Goal: Use online tool/utility: Use online tool/utility

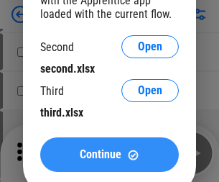
click at [109, 154] on span "Continue" at bounding box center [101, 154] width 42 height 11
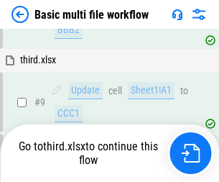
scroll to position [500, 0]
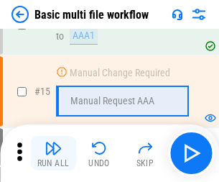
click at [53, 153] on img "button" at bounding box center [53, 147] width 17 height 17
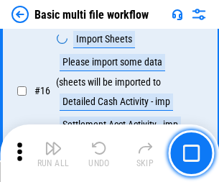
click at [53, 153] on img "button" at bounding box center [53, 147] width 17 height 17
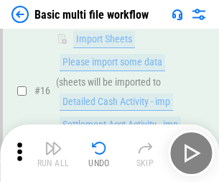
scroll to position [956, 0]
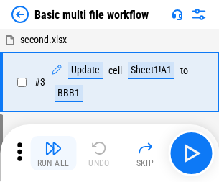
click at [53, 153] on img "button" at bounding box center [53, 147] width 17 height 17
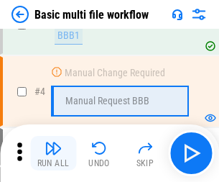
click at [53, 153] on img "button" at bounding box center [53, 147] width 17 height 17
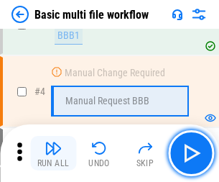
scroll to position [153, 0]
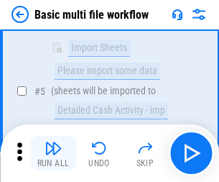
click at [53, 153] on img "button" at bounding box center [53, 147] width 17 height 17
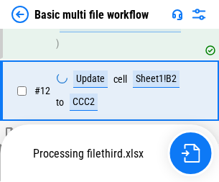
scroll to position [673, 0]
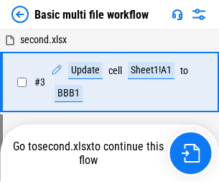
scroll to position [153, 0]
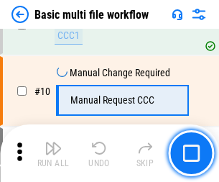
click at [53, 153] on img "button" at bounding box center [53, 147] width 17 height 17
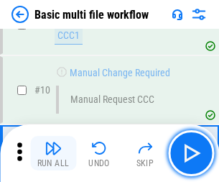
scroll to position [500, 0]
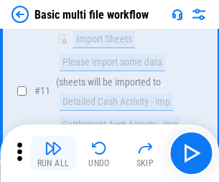
click at [53, 153] on img "button" at bounding box center [53, 147] width 17 height 17
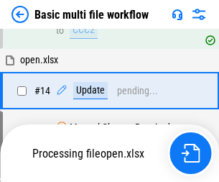
scroll to position [751, 0]
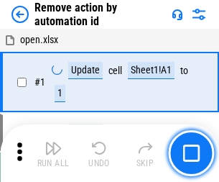
scroll to position [53, 0]
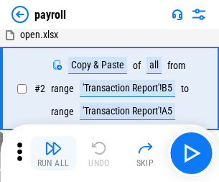
click at [53, 153] on img "button" at bounding box center [53, 147] width 17 height 17
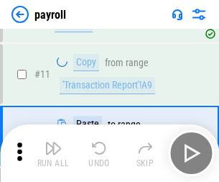
scroll to position [104, 0]
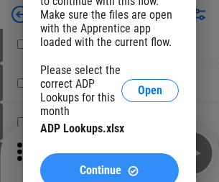
click at [109, 164] on span "Continue" at bounding box center [101, 169] width 42 height 11
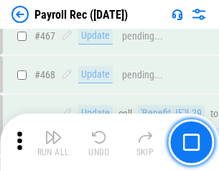
scroll to position [7652, 0]
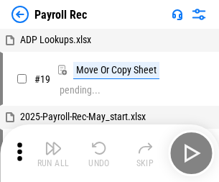
click at [53, 153] on img "button" at bounding box center [53, 147] width 17 height 17
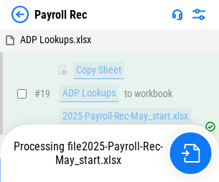
scroll to position [88, 0]
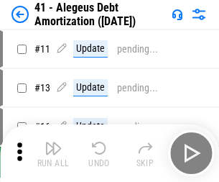
click at [53, 153] on img "button" at bounding box center [53, 147] width 17 height 17
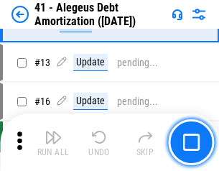
scroll to position [177, 0]
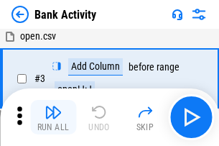
click at [53, 117] on img "button" at bounding box center [53, 111] width 17 height 17
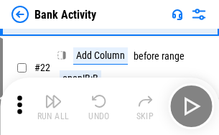
scroll to position [385, 0]
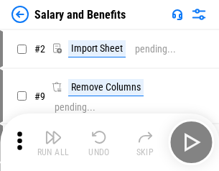
click at [53, 142] on img "button" at bounding box center [53, 137] width 17 height 17
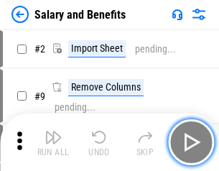
scroll to position [19, 0]
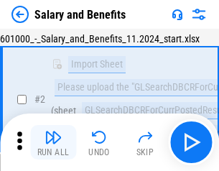
click at [53, 142] on img "button" at bounding box center [53, 137] width 17 height 17
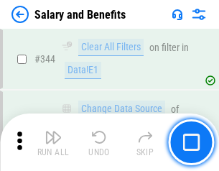
scroll to position [6723, 0]
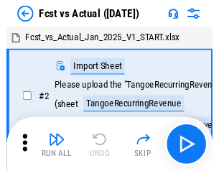
scroll to position [19, 0]
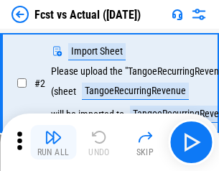
click at [53, 142] on img "button" at bounding box center [53, 137] width 17 height 17
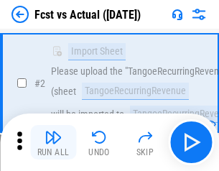
click at [53, 142] on img "button" at bounding box center [53, 137] width 17 height 17
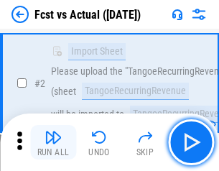
scroll to position [134, 0]
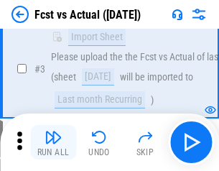
click at [53, 142] on img "button" at bounding box center [53, 137] width 17 height 17
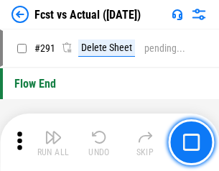
scroll to position [6796, 0]
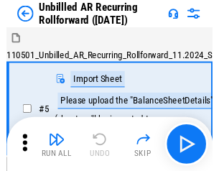
scroll to position [31, 0]
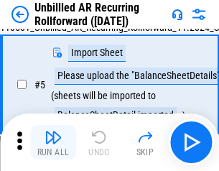
click at [53, 142] on img "button" at bounding box center [53, 137] width 17 height 17
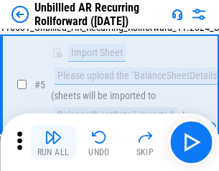
click at [53, 142] on img "button" at bounding box center [53, 137] width 17 height 17
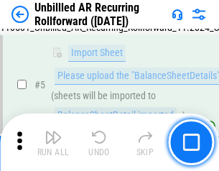
scroll to position [135, 0]
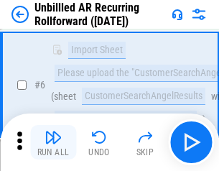
click at [53, 142] on img "button" at bounding box center [53, 137] width 17 height 17
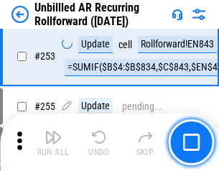
scroll to position [4877, 0]
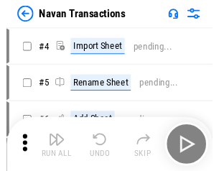
scroll to position [23, 0]
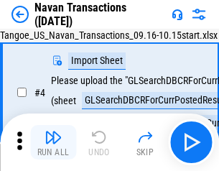
click at [53, 142] on img "button" at bounding box center [53, 137] width 17 height 17
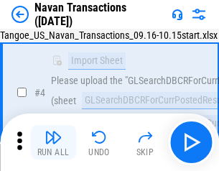
click at [53, 142] on img "button" at bounding box center [53, 137] width 17 height 17
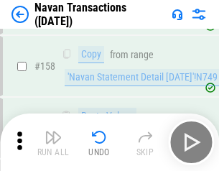
scroll to position [4655, 0]
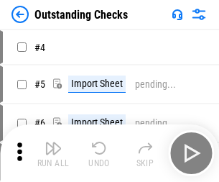
click at [53, 142] on img "button" at bounding box center [53, 147] width 17 height 17
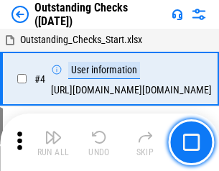
scroll to position [60, 0]
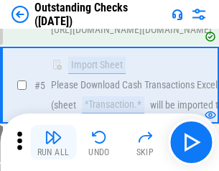
click at [53, 142] on img "button" at bounding box center [53, 137] width 17 height 17
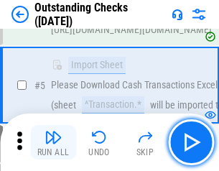
scroll to position [150, 0]
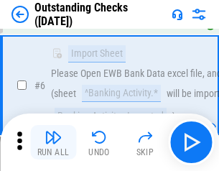
click at [53, 142] on img "button" at bounding box center [53, 137] width 17 height 17
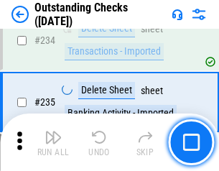
scroll to position [4360, 0]
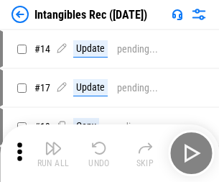
click at [53, 153] on img "button" at bounding box center [53, 147] width 17 height 17
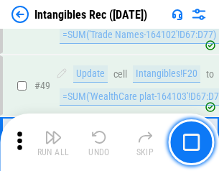
scroll to position [559, 0]
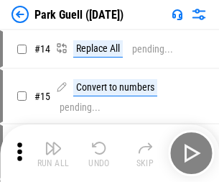
click at [53, 142] on img "button" at bounding box center [53, 147] width 17 height 17
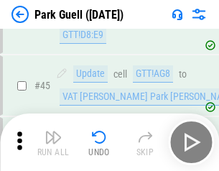
scroll to position [1796, 0]
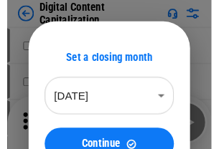
scroll to position [42, 0]
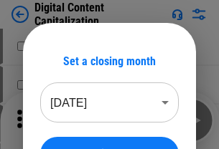
click at [53, 121] on img "button" at bounding box center [53, 115] width 17 height 17
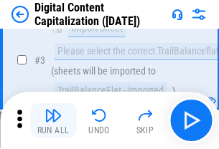
click at [53, 121] on img "button" at bounding box center [53, 115] width 17 height 17
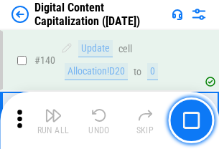
scroll to position [1523, 0]
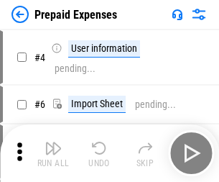
click at [53, 142] on img "button" at bounding box center [53, 147] width 17 height 17
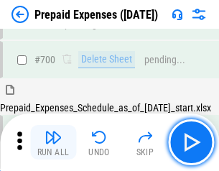
scroll to position [3864, 0]
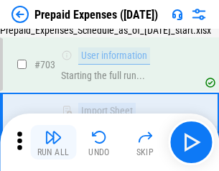
click at [53, 142] on img "button" at bounding box center [53, 137] width 17 height 17
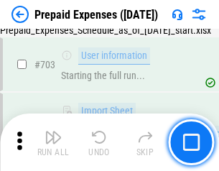
scroll to position [3948, 0]
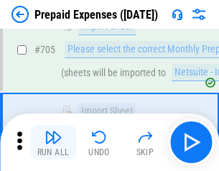
click at [53, 142] on img "button" at bounding box center [53, 137] width 17 height 17
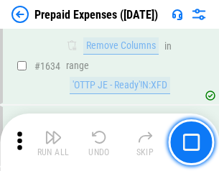
scroll to position [13981, 0]
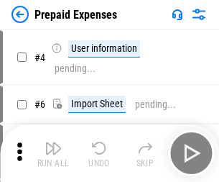
click at [53, 153] on img "button" at bounding box center [53, 147] width 17 height 17
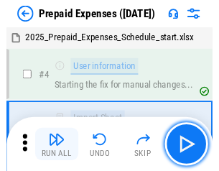
scroll to position [63, 0]
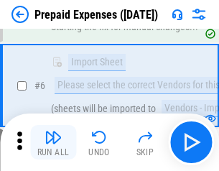
click at [53, 142] on img "button" at bounding box center [53, 137] width 17 height 17
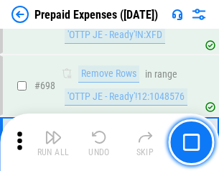
scroll to position [5000, 0]
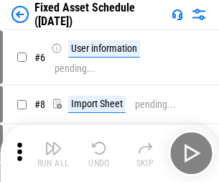
click at [53, 153] on img "button" at bounding box center [53, 147] width 17 height 17
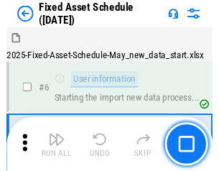
scroll to position [78, 0]
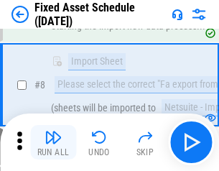
click at [53, 142] on img "button" at bounding box center [53, 137] width 17 height 17
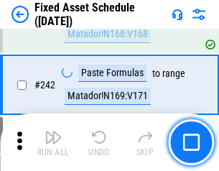
scroll to position [4448, 0]
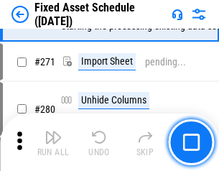
click at [53, 142] on img "button" at bounding box center [53, 137] width 17 height 17
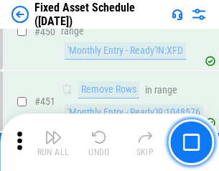
scroll to position [6419, 0]
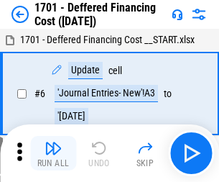
click at [53, 153] on img "button" at bounding box center [53, 147] width 17 height 17
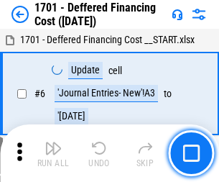
scroll to position [172, 0]
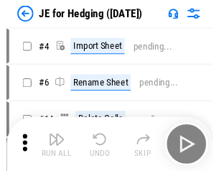
scroll to position [2, 0]
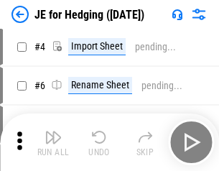
click at [53, 142] on img "button" at bounding box center [53, 137] width 17 height 17
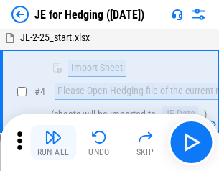
click at [53, 142] on img "button" at bounding box center [53, 137] width 17 height 17
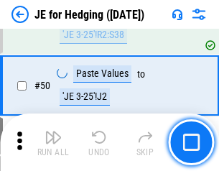
scroll to position [930, 0]
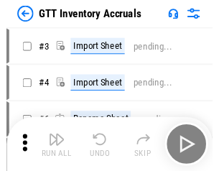
scroll to position [2, 0]
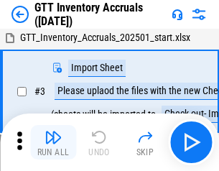
click at [53, 142] on img "button" at bounding box center [53, 137] width 17 height 17
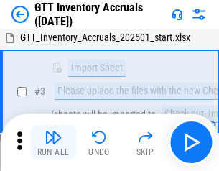
click at [53, 142] on img "button" at bounding box center [53, 137] width 17 height 17
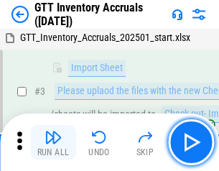
scroll to position [93, 0]
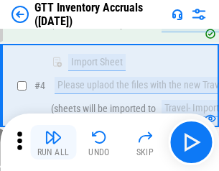
click at [53, 142] on img "button" at bounding box center [53, 137] width 17 height 17
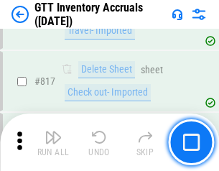
scroll to position [10899, 0]
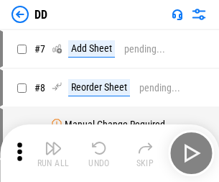
click at [53, 153] on img "button" at bounding box center [53, 147] width 17 height 17
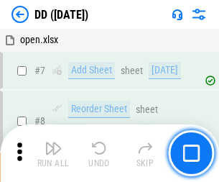
scroll to position [139, 0]
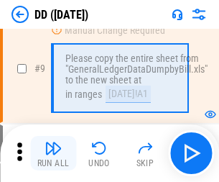
click at [53, 153] on img "button" at bounding box center [53, 147] width 17 height 17
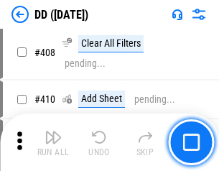
scroll to position [6425, 0]
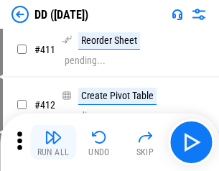
click at [53, 142] on img "button" at bounding box center [53, 137] width 17 height 17
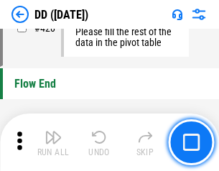
scroll to position [6873, 0]
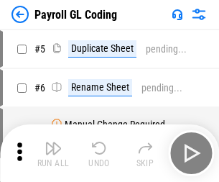
click at [53, 153] on img "button" at bounding box center [53, 147] width 17 height 17
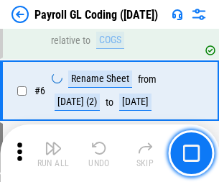
scroll to position [172, 0]
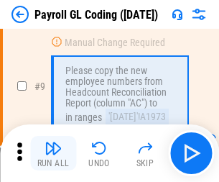
click at [53, 153] on img "button" at bounding box center [53, 147] width 17 height 17
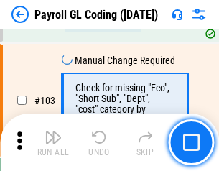
scroll to position [3369, 0]
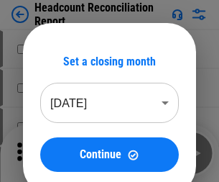
click at [53, 153] on img "button" at bounding box center [53, 147] width 17 height 17
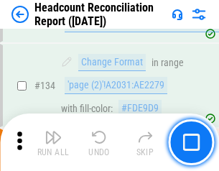
scroll to position [1726, 0]
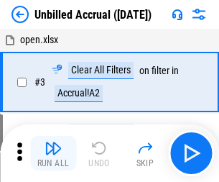
click at [53, 153] on img "button" at bounding box center [53, 147] width 17 height 17
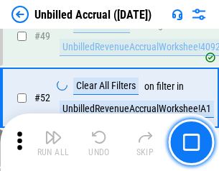
scroll to position [1302, 0]
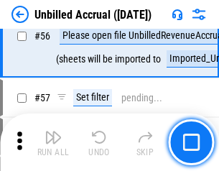
click at [53, 142] on img "button" at bounding box center [53, 137] width 17 height 17
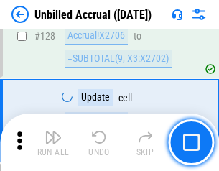
scroll to position [4277, 0]
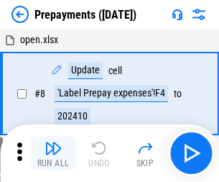
click at [53, 153] on img "button" at bounding box center [53, 147] width 17 height 17
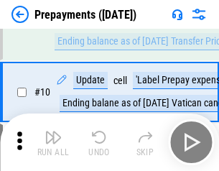
scroll to position [90, 0]
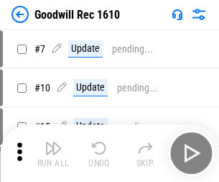
click at [53, 153] on img "button" at bounding box center [53, 147] width 17 height 17
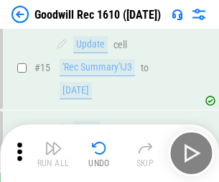
scroll to position [246, 0]
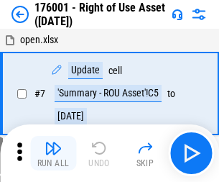
click at [53, 153] on img "button" at bounding box center [53, 147] width 17 height 17
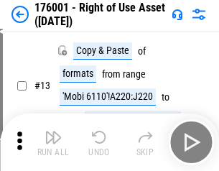
scroll to position [93, 0]
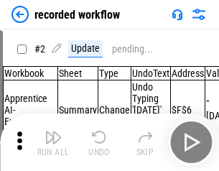
click at [53, 142] on img "button" at bounding box center [53, 137] width 17 height 17
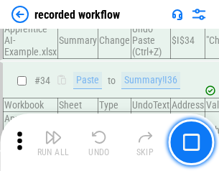
scroll to position [4488, 0]
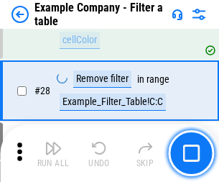
scroll to position [1314, 0]
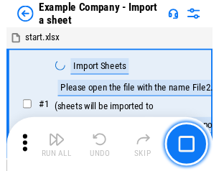
scroll to position [22, 0]
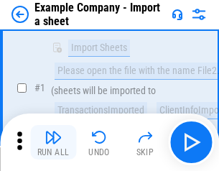
click at [53, 142] on img "button" at bounding box center [53, 137] width 17 height 17
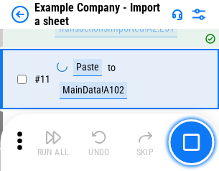
scroll to position [317, 0]
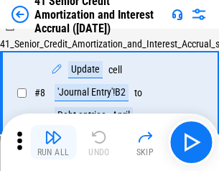
click at [53, 142] on img "button" at bounding box center [53, 137] width 17 height 17
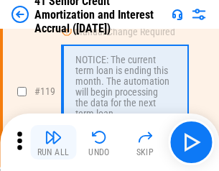
click at [53, 142] on img "button" at bounding box center [53, 137] width 17 height 17
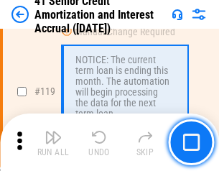
scroll to position [1355, 0]
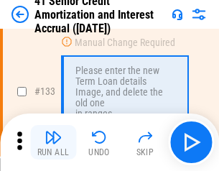
click at [53, 142] on img "button" at bounding box center [53, 137] width 17 height 17
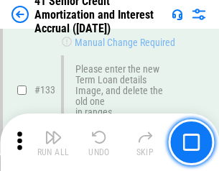
scroll to position [1501, 0]
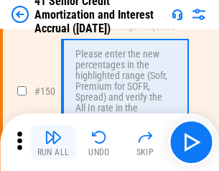
click at [53, 142] on img "button" at bounding box center [53, 137] width 17 height 17
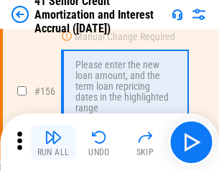
click at [53, 142] on img "button" at bounding box center [53, 137] width 17 height 17
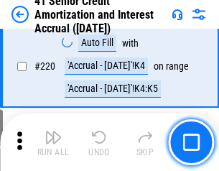
scroll to position [3216, 0]
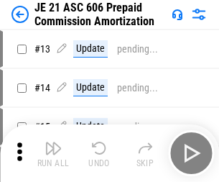
click at [53, 142] on img "button" at bounding box center [53, 147] width 17 height 17
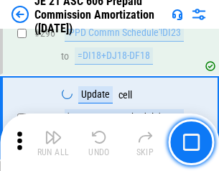
scroll to position [2642, 0]
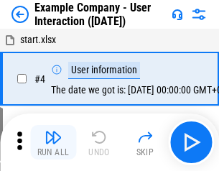
click at [53, 142] on img "button" at bounding box center [53, 137] width 17 height 17
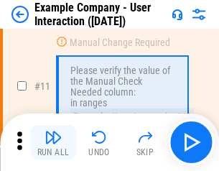
click at [53, 142] on img "button" at bounding box center [53, 137] width 17 height 17
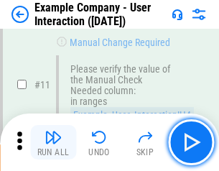
scroll to position [311, 0]
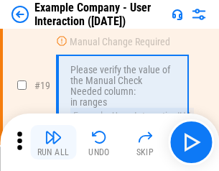
click at [53, 142] on img "button" at bounding box center [53, 137] width 17 height 17
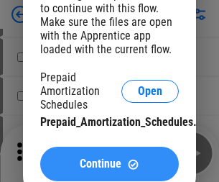
click at [109, 164] on span "Continue" at bounding box center [101, 163] width 42 height 11
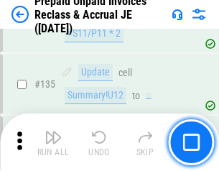
scroll to position [1861, 0]
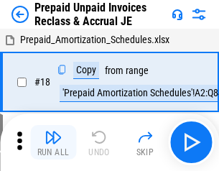
click at [53, 142] on img "button" at bounding box center [53, 137] width 17 height 17
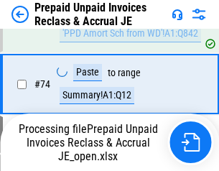
scroll to position [1099, 0]
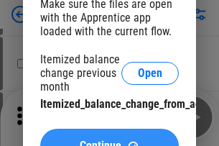
click at [109, 140] on span "Continue" at bounding box center [101, 145] width 42 height 11
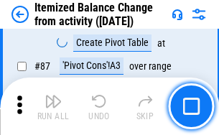
scroll to position [1404, 0]
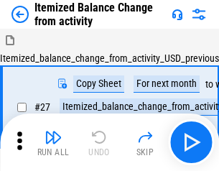
scroll to position [22, 0]
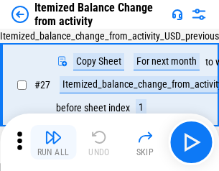
click at [53, 142] on img "button" at bounding box center [53, 137] width 17 height 17
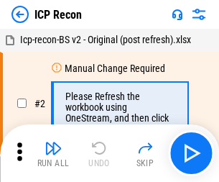
scroll to position [6, 0]
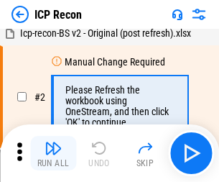
click at [53, 153] on img "button" at bounding box center [53, 147] width 17 height 17
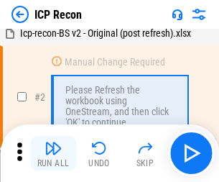
click at [53, 153] on img "button" at bounding box center [53, 147] width 17 height 17
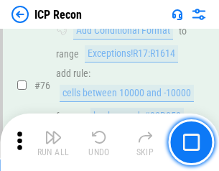
scroll to position [1290, 0]
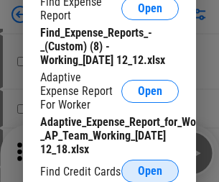
click at [150, 170] on span "Open" at bounding box center [150, 170] width 24 height 11
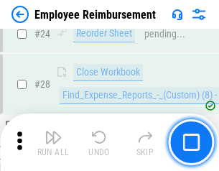
scroll to position [671, 0]
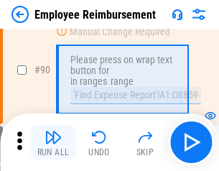
click at [53, 142] on img "button" at bounding box center [53, 137] width 17 height 17
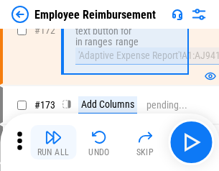
click at [53, 142] on img "button" at bounding box center [53, 137] width 17 height 17
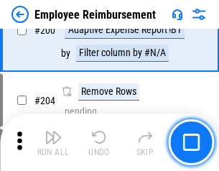
scroll to position [3633, 0]
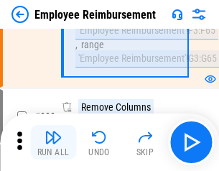
click at [53, 142] on img "button" at bounding box center [53, 137] width 17 height 17
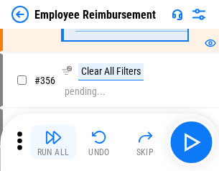
click at [53, 142] on img "button" at bounding box center [53, 137] width 17 height 17
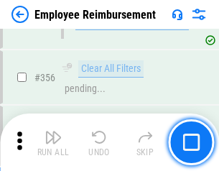
scroll to position [7649, 0]
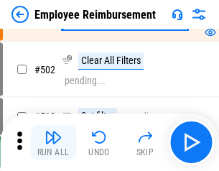
click at [53, 142] on img "button" at bounding box center [53, 137] width 17 height 17
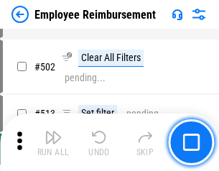
scroll to position [9126, 0]
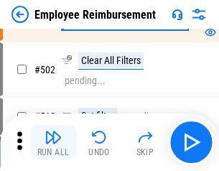
click at [53, 142] on img "button" at bounding box center [53, 137] width 17 height 17
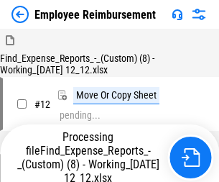
scroll to position [49, 0]
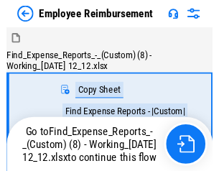
scroll to position [49, 0]
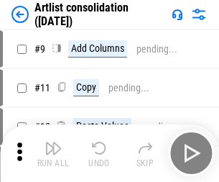
click at [53, 153] on img "button" at bounding box center [53, 147] width 17 height 17
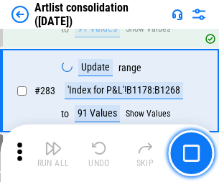
scroll to position [5939, 0]
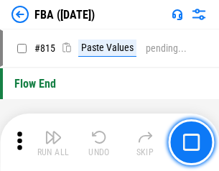
scroll to position [12854, 0]
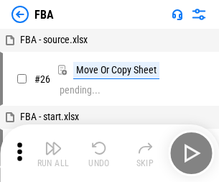
scroll to position [14, 0]
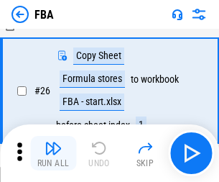
click at [53, 153] on img "button" at bounding box center [53, 147] width 17 height 17
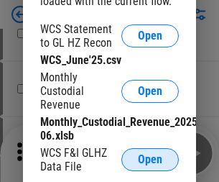
click at [150, 159] on span "Open" at bounding box center [150, 159] width 24 height 11
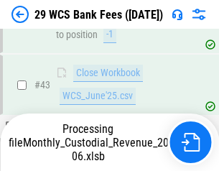
scroll to position [587, 0]
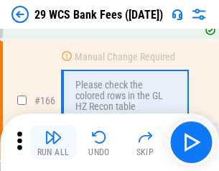
click at [53, 142] on img "button" at bounding box center [53, 137] width 17 height 17
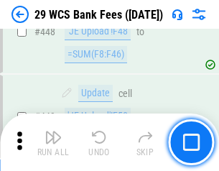
scroll to position [6953, 0]
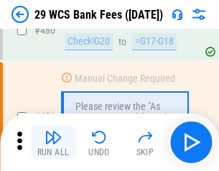
click at [53, 142] on img "button" at bounding box center [53, 137] width 17 height 17
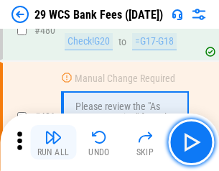
scroll to position [7404, 0]
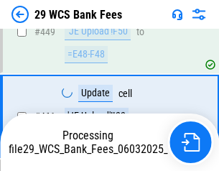
scroll to position [7304, 0]
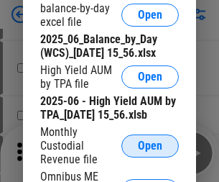
click at [150, 151] on span "Open" at bounding box center [150, 145] width 24 height 11
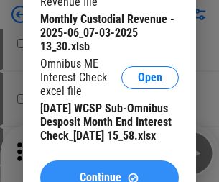
click at [109, 172] on span "Continue" at bounding box center [101, 177] width 42 height 11
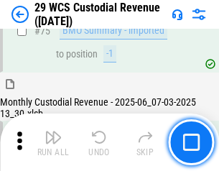
scroll to position [1500, 0]
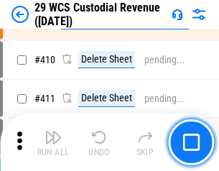
click at [53, 142] on img "button" at bounding box center [53, 137] width 17 height 17
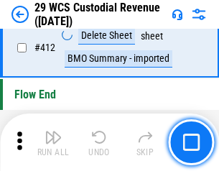
scroll to position [6858, 0]
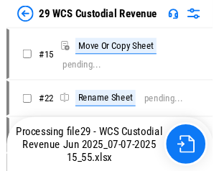
scroll to position [27, 0]
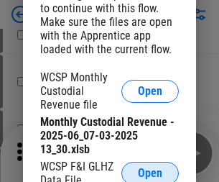
click at [150, 170] on span "Open" at bounding box center [150, 172] width 24 height 11
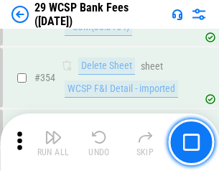
scroll to position [4773, 0]
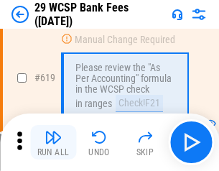
click at [53, 142] on img "button" at bounding box center [53, 137] width 17 height 17
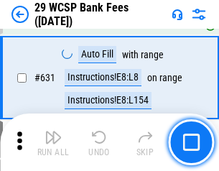
scroll to position [8276, 0]
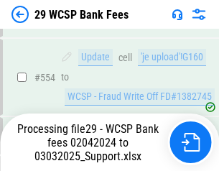
scroll to position [7443, 0]
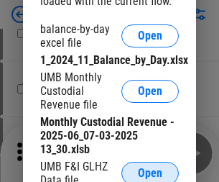
click at [150, 170] on span "Open" at bounding box center [150, 172] width 24 height 11
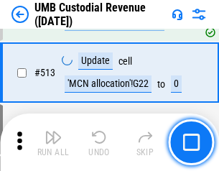
scroll to position [6945, 0]
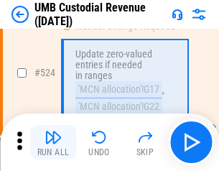
click at [53, 142] on img "button" at bounding box center [53, 137] width 17 height 17
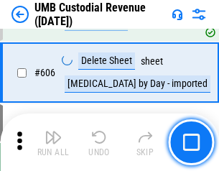
scroll to position [8289, 0]
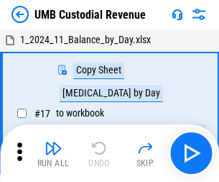
scroll to position [11, 0]
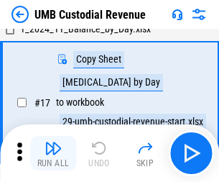
click at [53, 153] on img "button" at bounding box center [53, 147] width 17 height 17
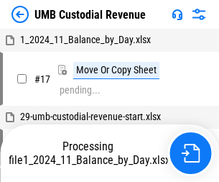
scroll to position [11, 0]
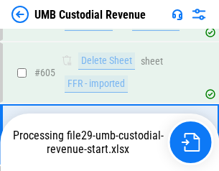
scroll to position [8194, 0]
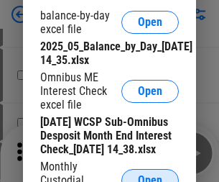
click at [150, 174] on span "Open" at bounding box center [150, 179] width 24 height 11
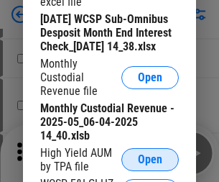
click at [150, 165] on span "Open" at bounding box center [150, 159] width 24 height 11
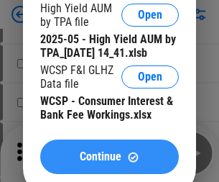
click at [109, 162] on span "Continue" at bounding box center [101, 156] width 42 height 11
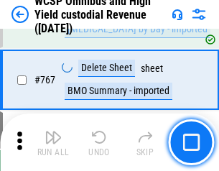
scroll to position [11700, 0]
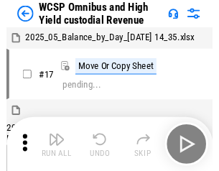
scroll to position [8, 0]
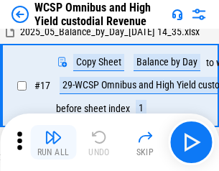
click at [53, 142] on img "button" at bounding box center [53, 137] width 17 height 17
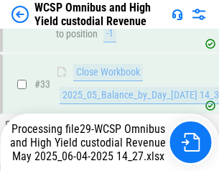
scroll to position [638, 0]
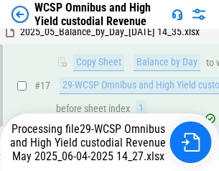
scroll to position [299, 0]
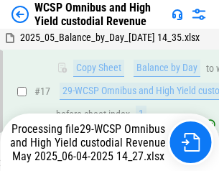
scroll to position [299, 0]
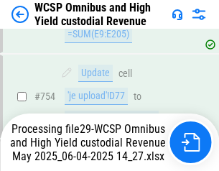
scroll to position [11544, 0]
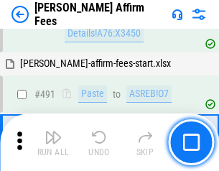
scroll to position [3904, 0]
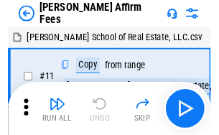
scroll to position [14, 0]
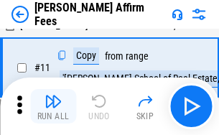
click at [53, 106] on img "button" at bounding box center [53, 101] width 17 height 17
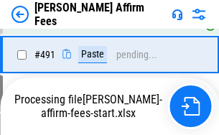
scroll to position [3849, 0]
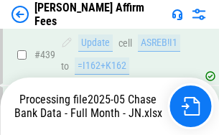
scroll to position [3766, 0]
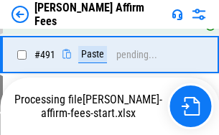
scroll to position [3849, 0]
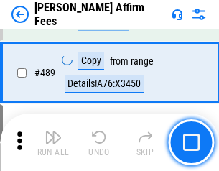
scroll to position [3748, 0]
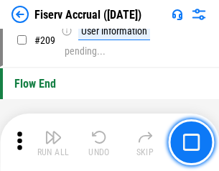
scroll to position [4459, 0]
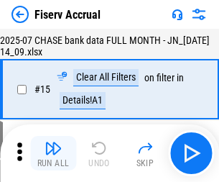
click at [53, 153] on img "button" at bounding box center [53, 147] width 17 height 17
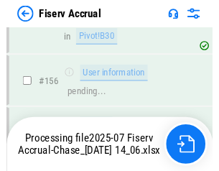
scroll to position [3685, 0]
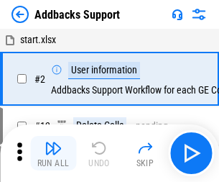
click at [53, 142] on img "button" at bounding box center [53, 147] width 17 height 17
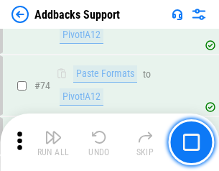
scroll to position [1045, 0]
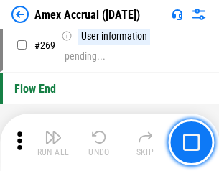
scroll to position [4205, 0]
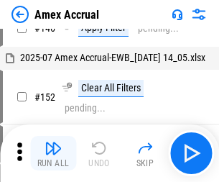
click at [53, 153] on img "button" at bounding box center [53, 147] width 17 height 17
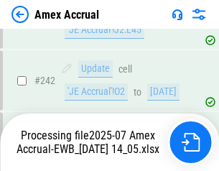
scroll to position [4095, 0]
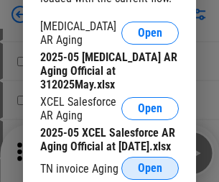
click at [150, 164] on span "Open" at bounding box center [150, 167] width 24 height 11
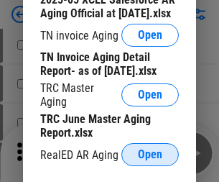
click at [150, 150] on span "Open" at bounding box center [150, 154] width 24 height 11
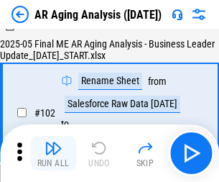
click at [53, 153] on img "button" at bounding box center [53, 147] width 17 height 17
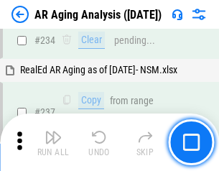
scroll to position [2226, 0]
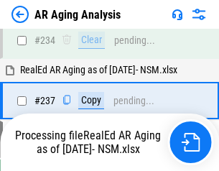
scroll to position [2269, 0]
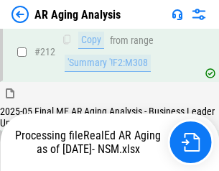
scroll to position [2159, 0]
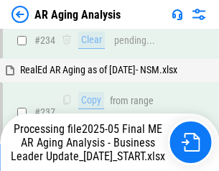
scroll to position [2209, 0]
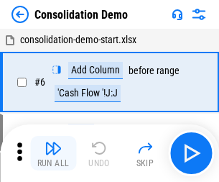
click at [53, 153] on img "button" at bounding box center [53, 147] width 17 height 17
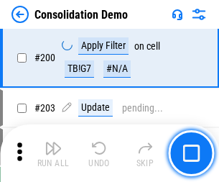
scroll to position [4503, 0]
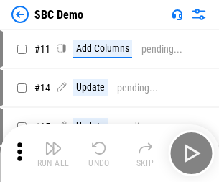
click at [53, 153] on img "button" at bounding box center [53, 147] width 17 height 17
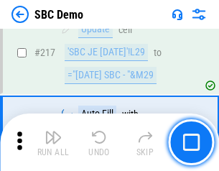
scroll to position [3545, 0]
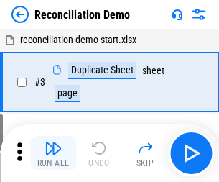
click at [53, 153] on img "button" at bounding box center [53, 147] width 17 height 17
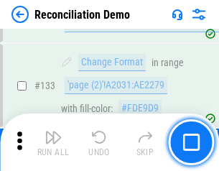
scroll to position [1705, 0]
